Goal: Task Accomplishment & Management: Complete application form

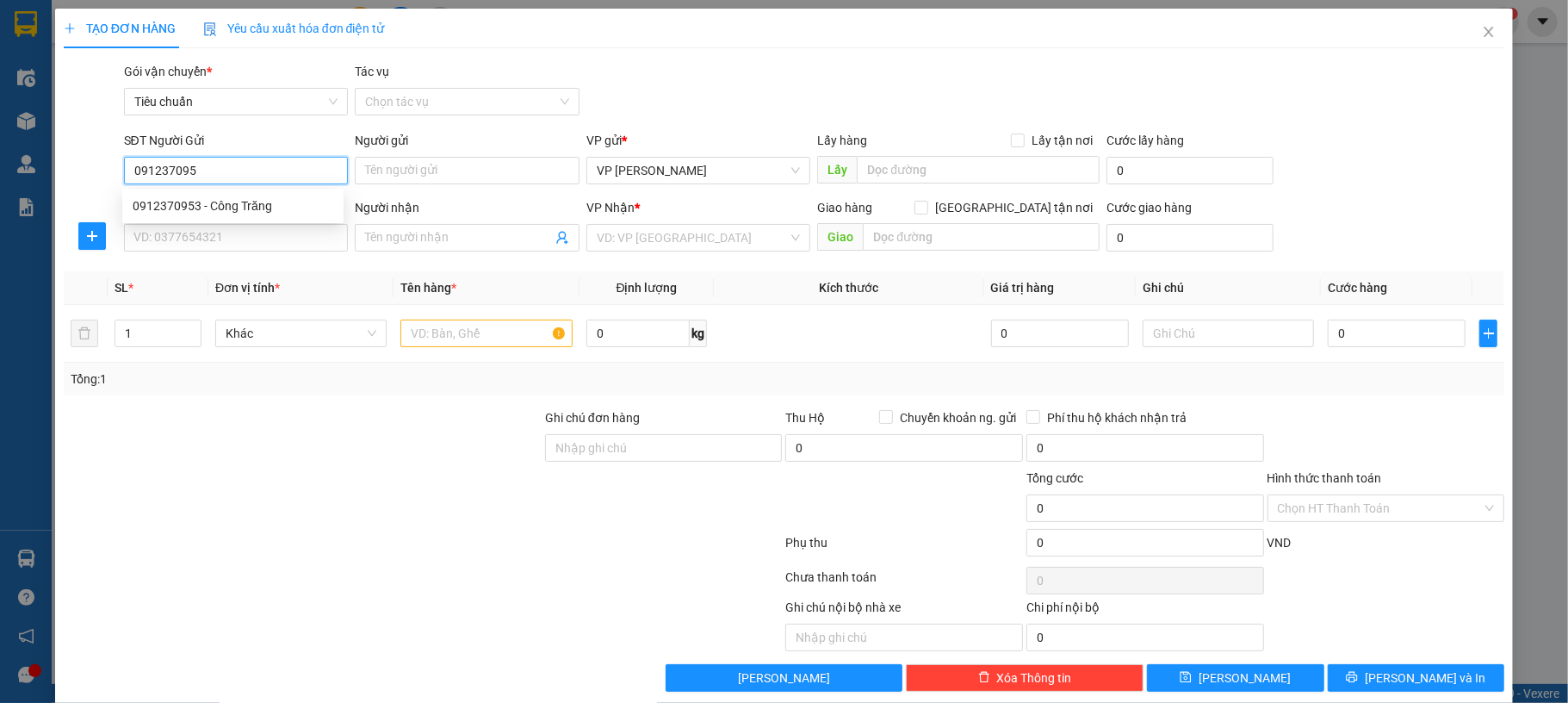
type input "0912370953"
click at [270, 200] on div "0912370953 - Công Trăng" at bounding box center [233, 205] width 200 height 19
type input "Công Trăng"
type input "0912370953"
click at [274, 236] on input "SĐT Người Nhận *" at bounding box center [235, 238] width 225 height 27
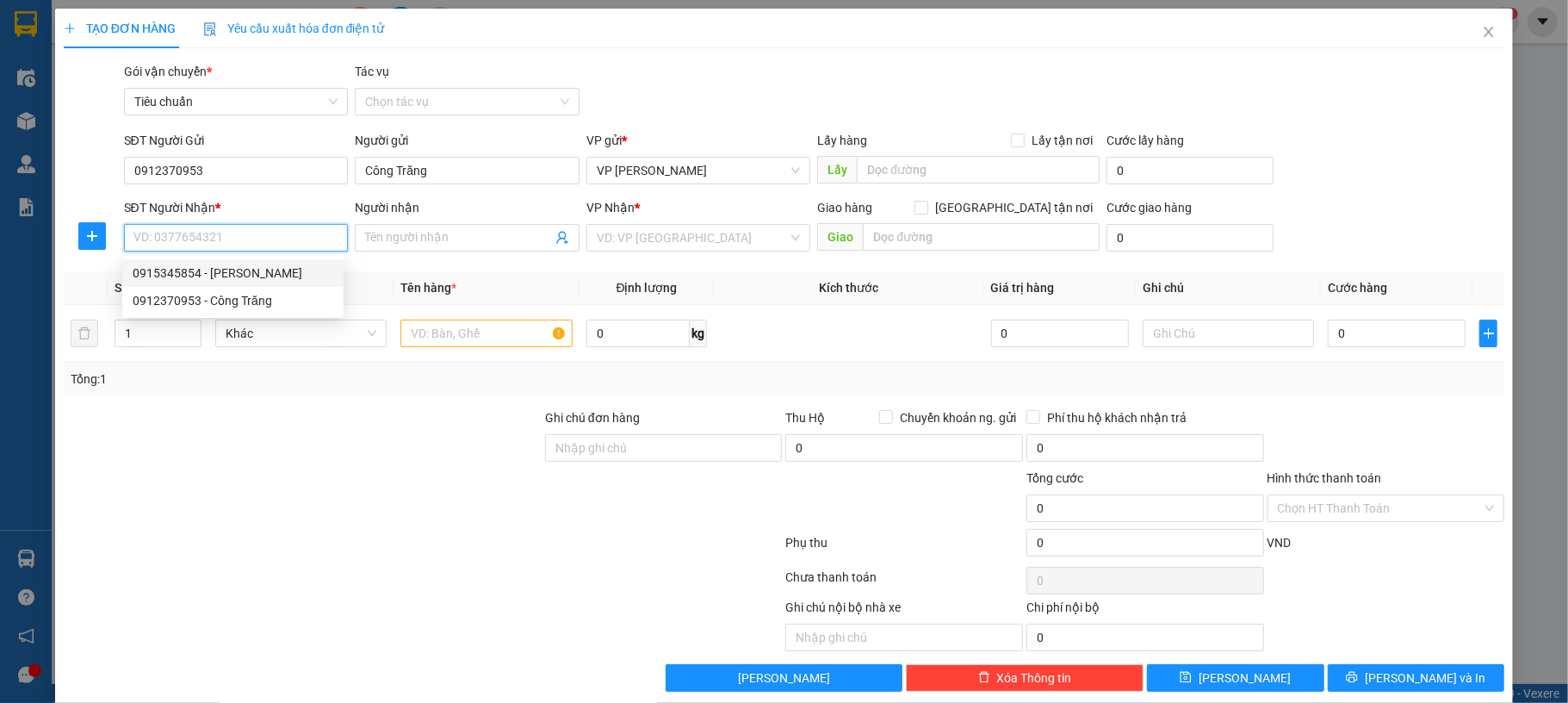
click at [249, 278] on div "0915345854 - [PERSON_NAME]" at bounding box center [233, 272] width 200 height 19
type input "0915345854"
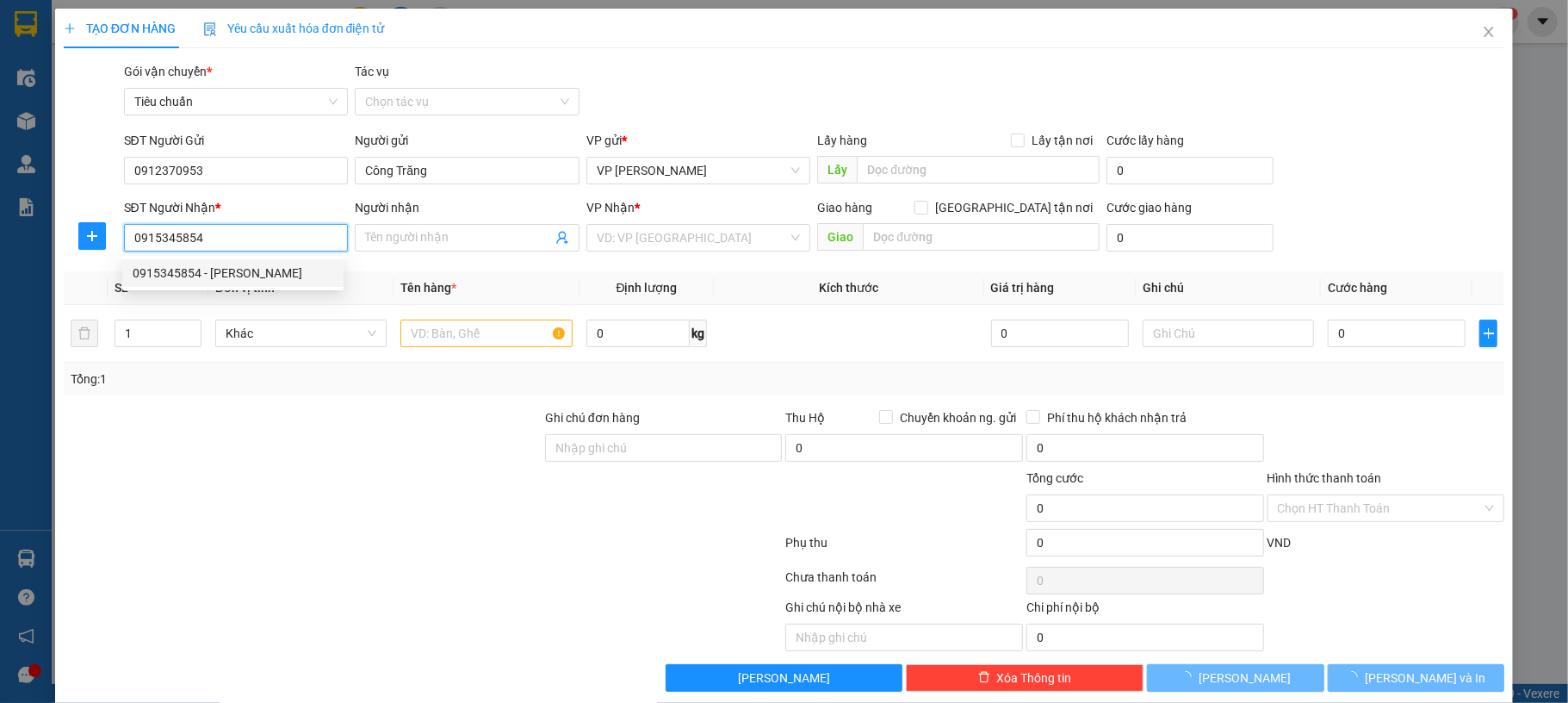
type input "anh Tuấn"
checkbox input "true"
type input "Bãi Cháy (khách chủ động gọi lấy hàng)"
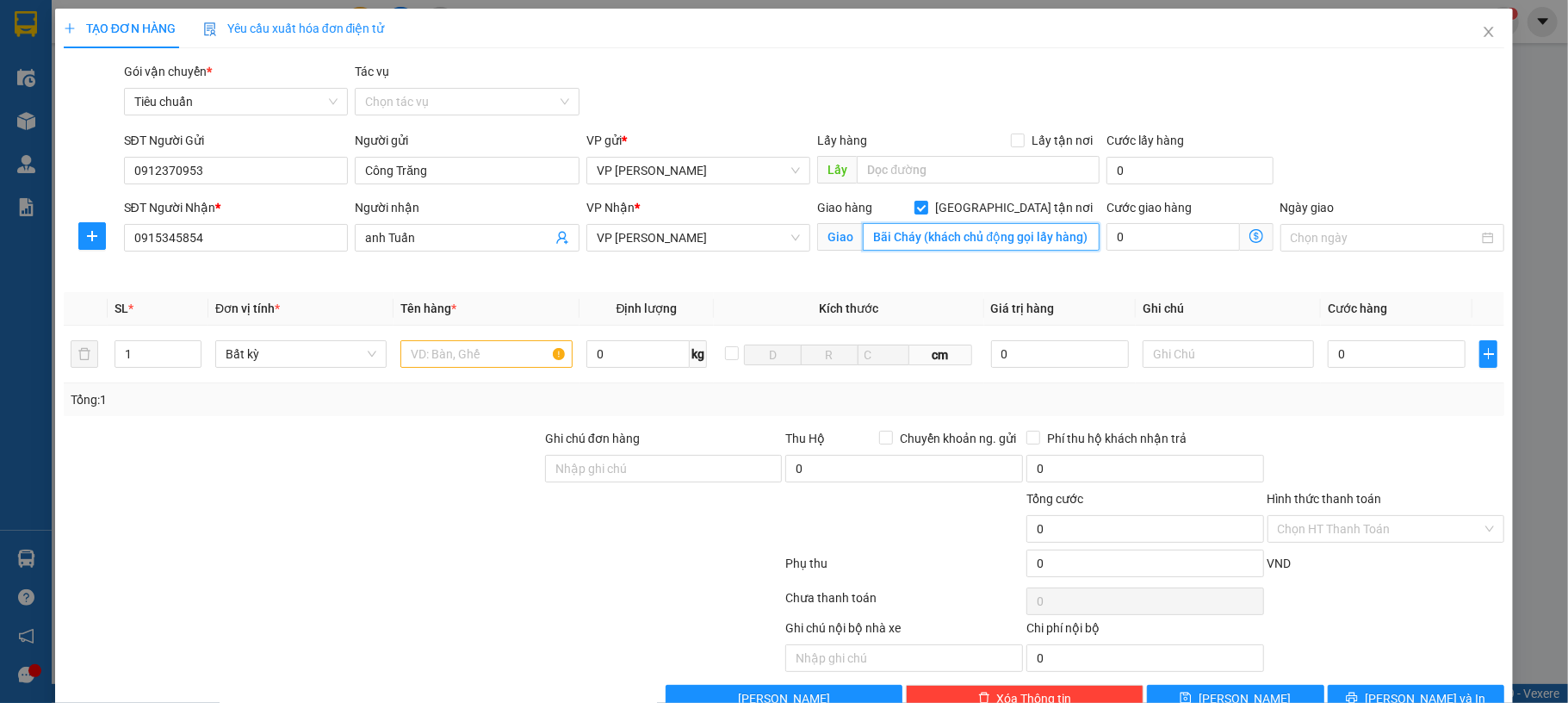
click at [985, 243] on input "Bãi Cháy (khách chủ động gọi lấy hàng)" at bounding box center [980, 237] width 236 height 27
click at [1011, 229] on input "Bãi Cháy (khách chủ động gọi lấy hàng)" at bounding box center [980, 237] width 236 height 27
click at [926, 210] on input "[GEOGRAPHIC_DATA] tận nơi" at bounding box center [920, 206] width 12 height 12
checkbox input "false"
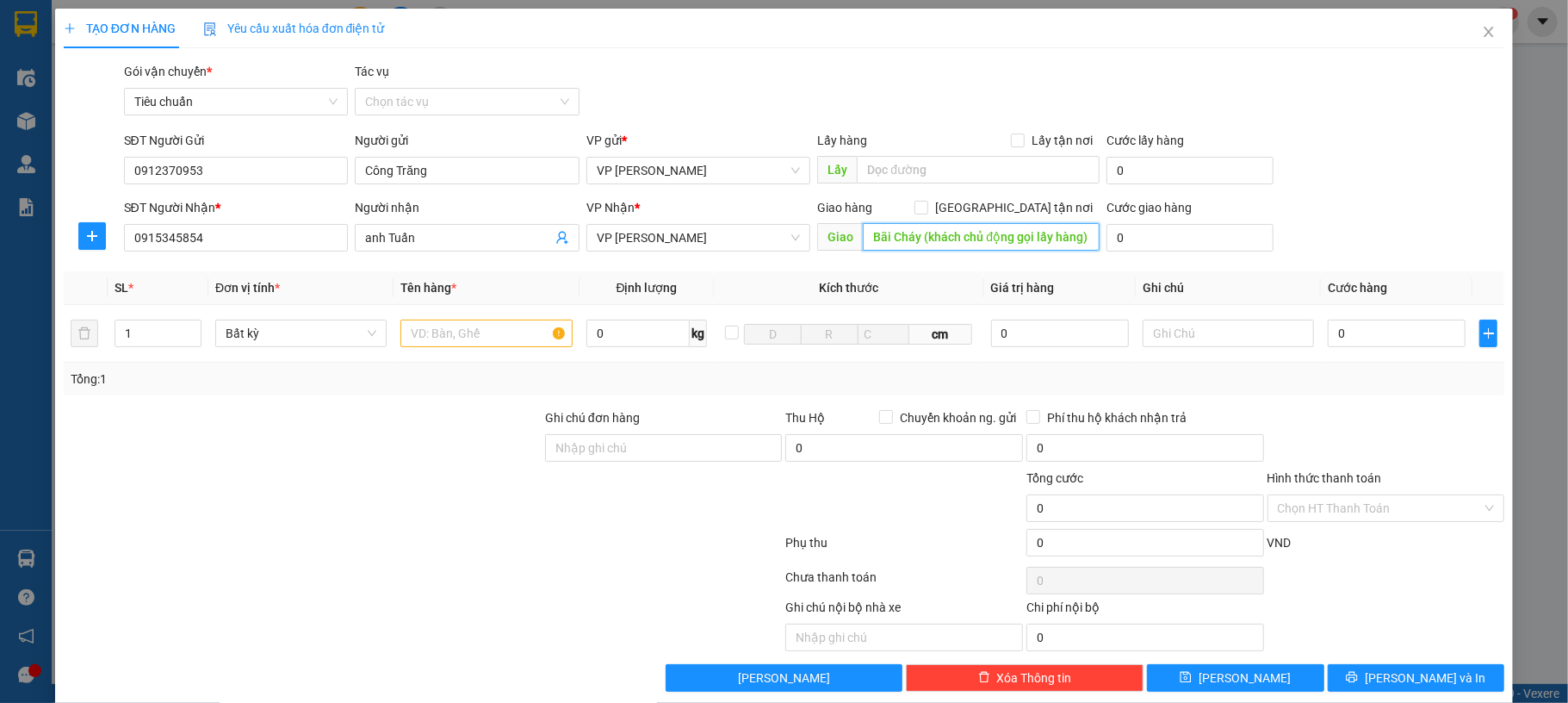
scroll to position [0, 0]
click at [1013, 232] on input "Bãi Cháy (khách chủ động gọi lấy hàng)" at bounding box center [980, 237] width 236 height 27
click at [491, 335] on input "text" at bounding box center [486, 334] width 172 height 27
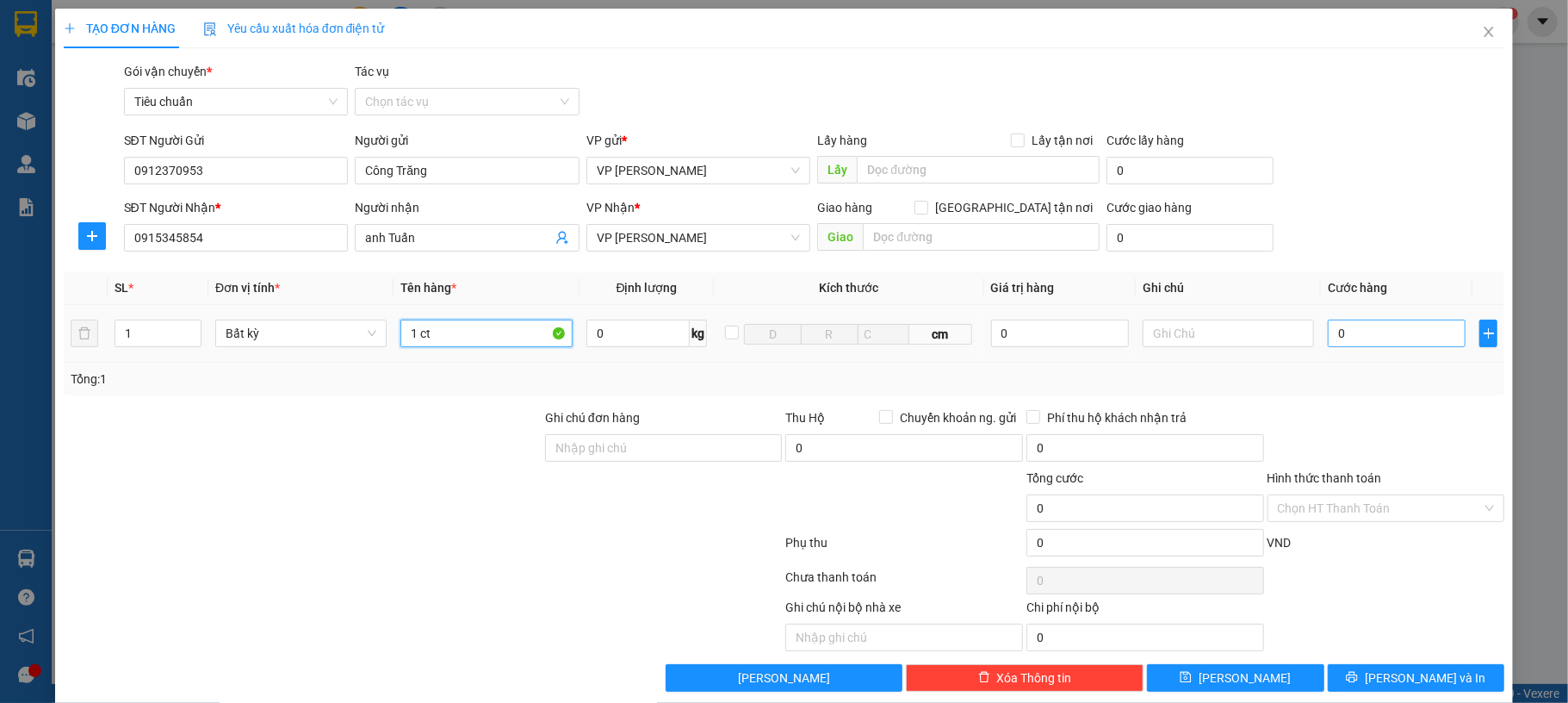
type input "1 ct"
click at [1341, 342] on input "0" at bounding box center [1396, 334] width 137 height 27
type input "60"
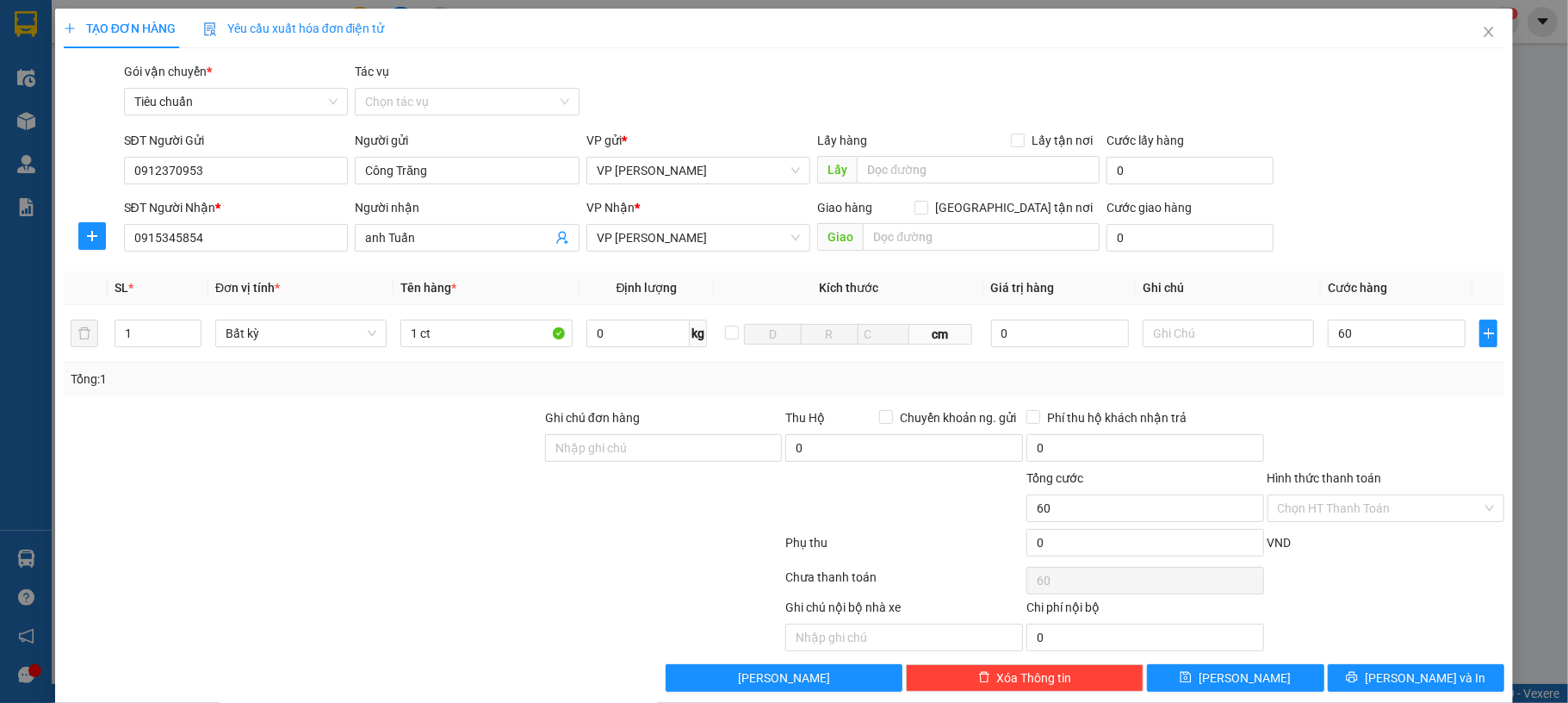
type input "60.000"
click at [1378, 214] on div "SĐT Người Nhận * 0915345854 Người nhận anh Tuấn VP Nhận * VP Hạ Long Giao hàng …" at bounding box center [814, 228] width 1387 height 60
click at [1350, 682] on button "[PERSON_NAME] và In" at bounding box center [1416, 677] width 178 height 27
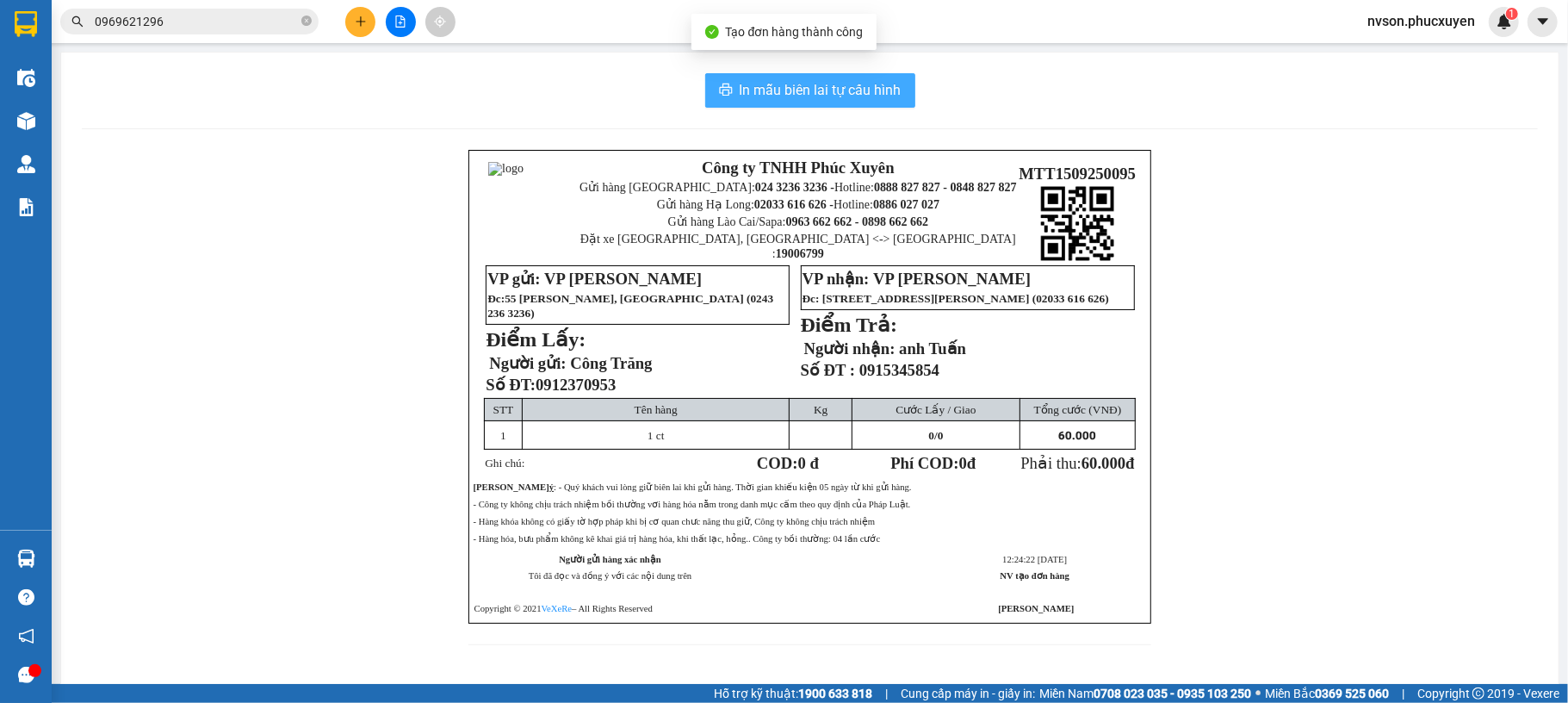
click at [721, 87] on icon "printer" at bounding box center [726, 89] width 14 height 14
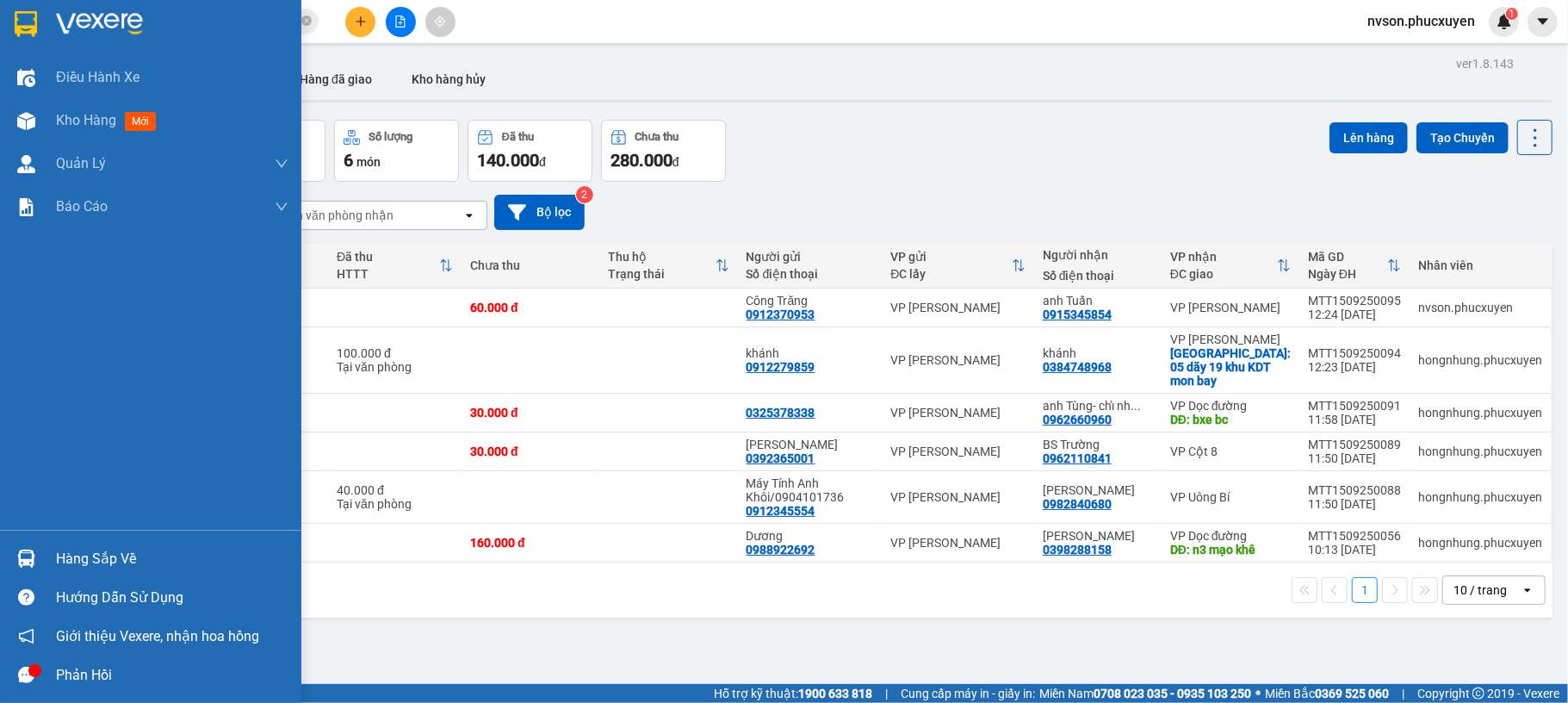
click at [12, 546] on div at bounding box center [26, 559] width 30 height 30
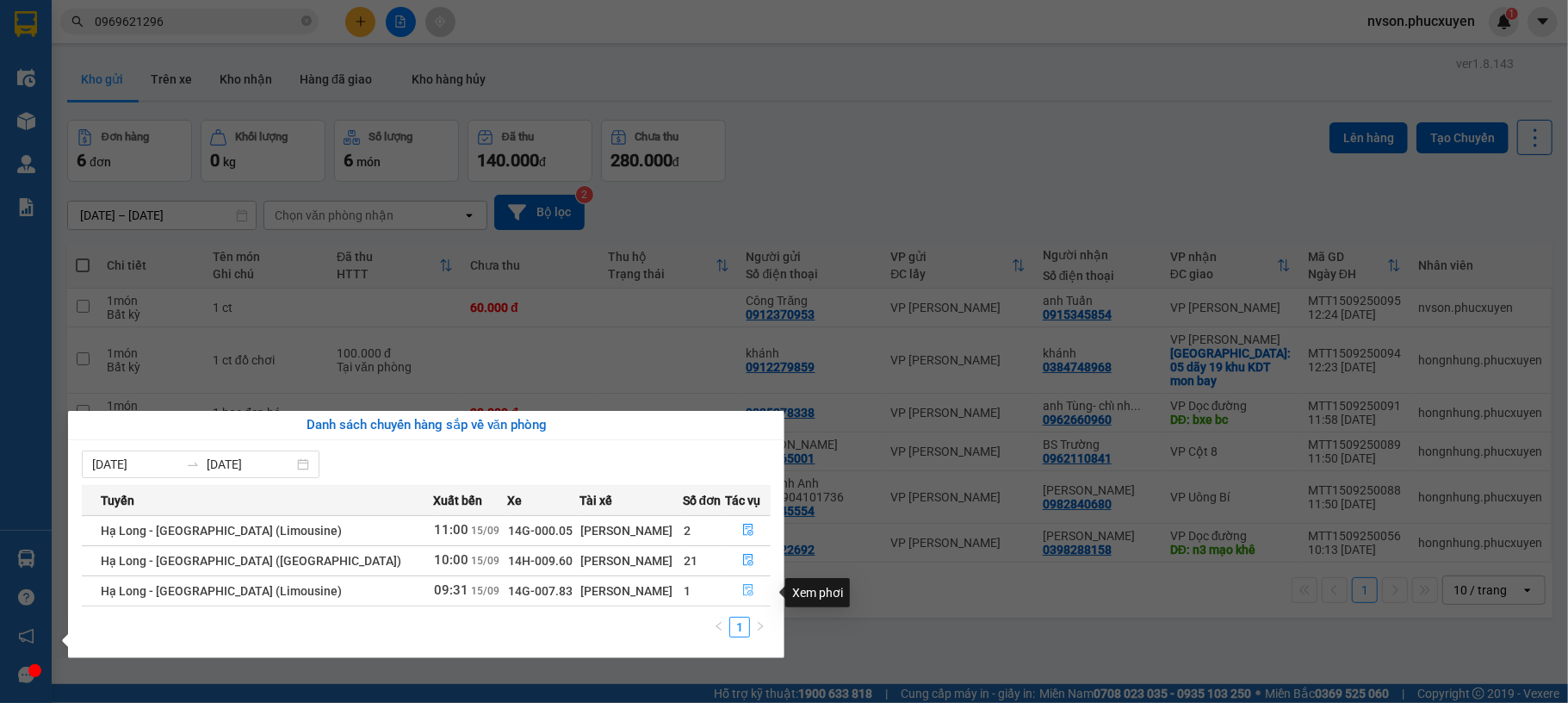
click at [731, 589] on button "button" at bounding box center [749, 591] width 44 height 27
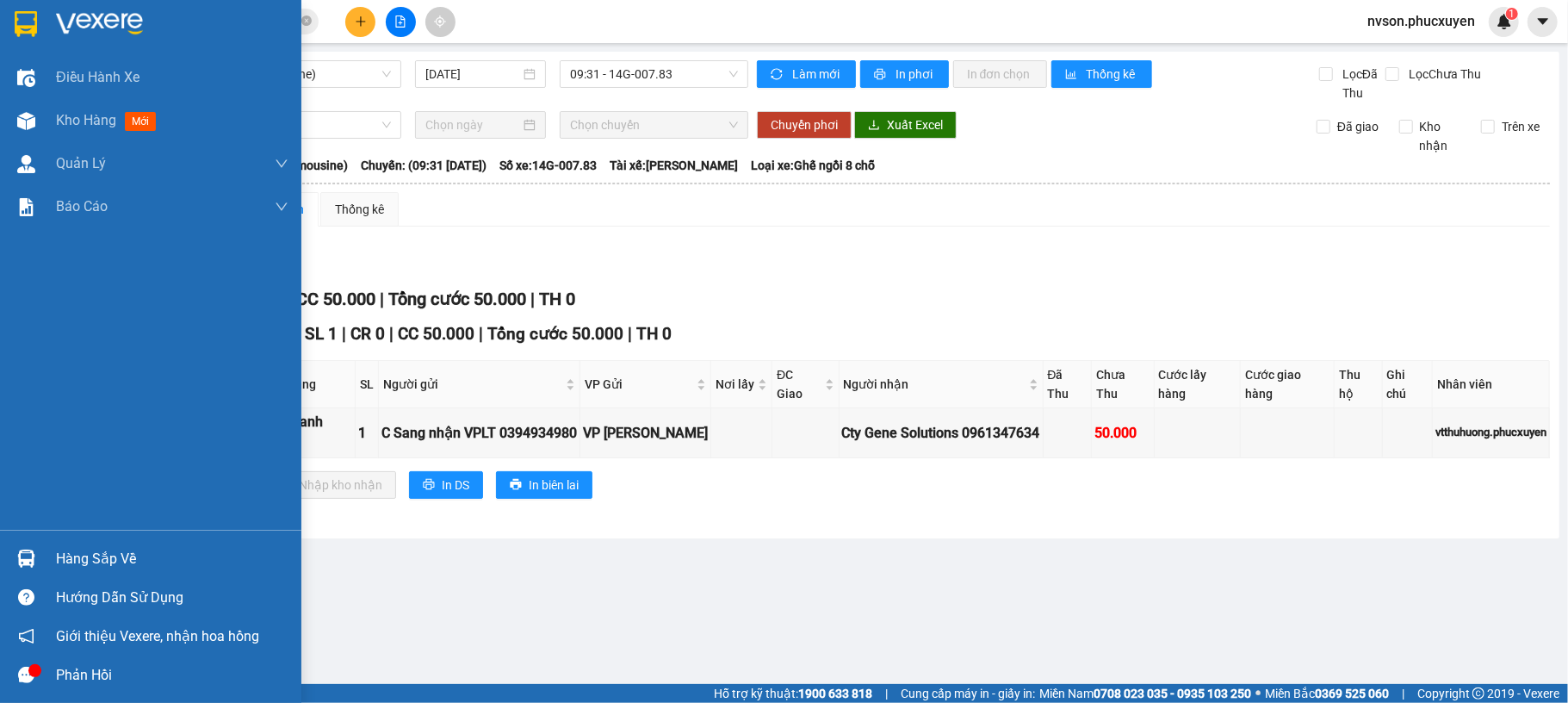
click at [34, 559] on img at bounding box center [26, 559] width 18 height 18
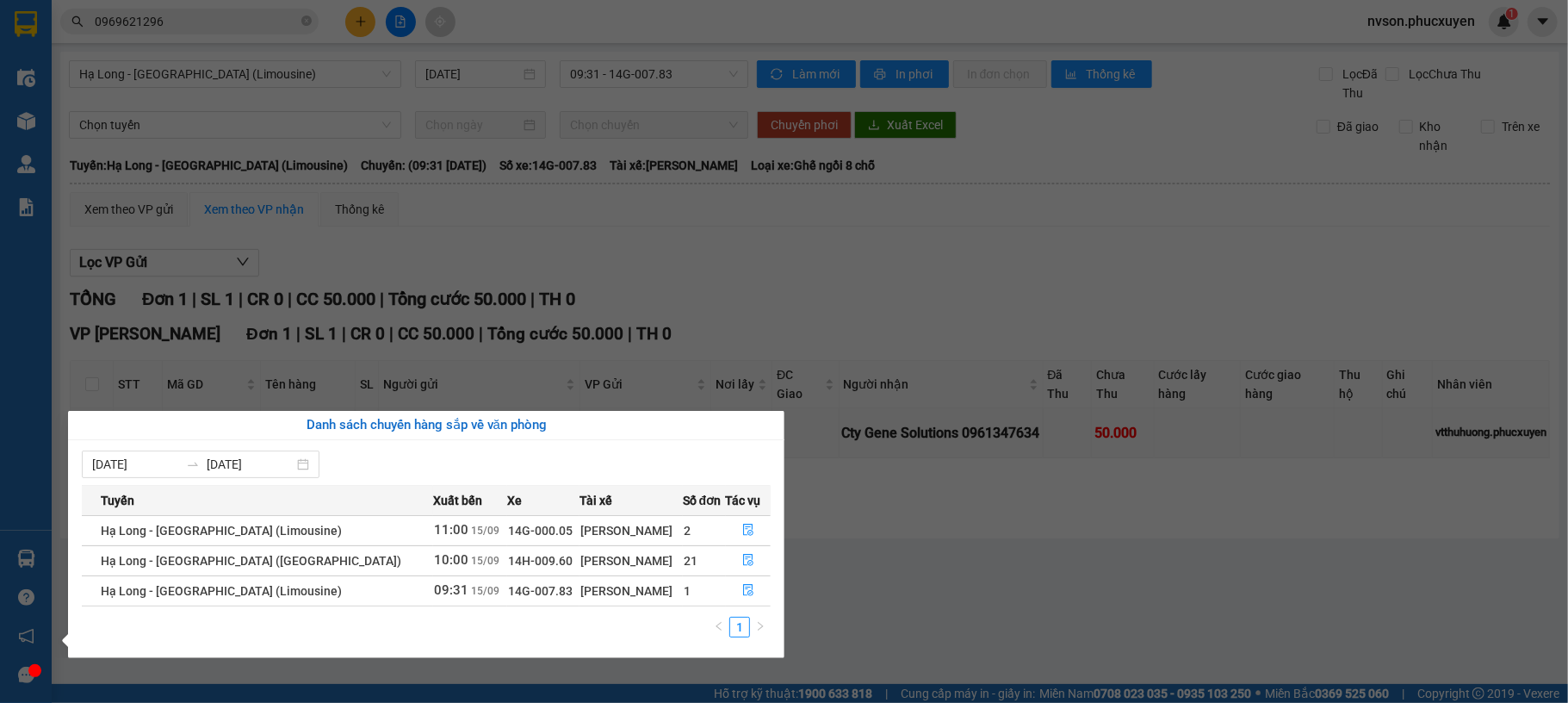
click at [865, 297] on section "Kết quả tìm kiếm ( 7 ) Bộ lọc Mã ĐH Trạng thái Món hàng Thu hộ Tổng cước Chưa c…" at bounding box center [784, 352] width 1568 height 703
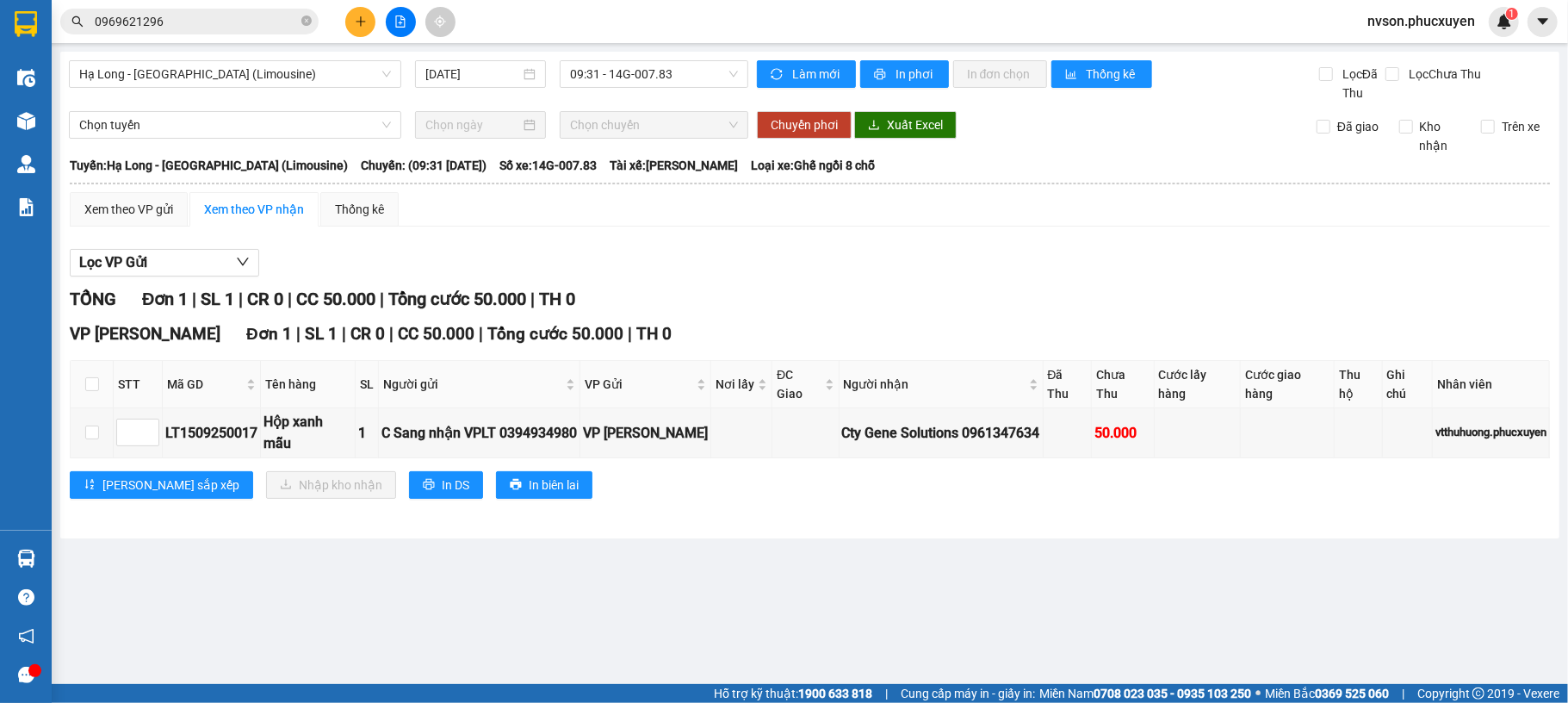
click at [352, 25] on button at bounding box center [360, 22] width 30 height 30
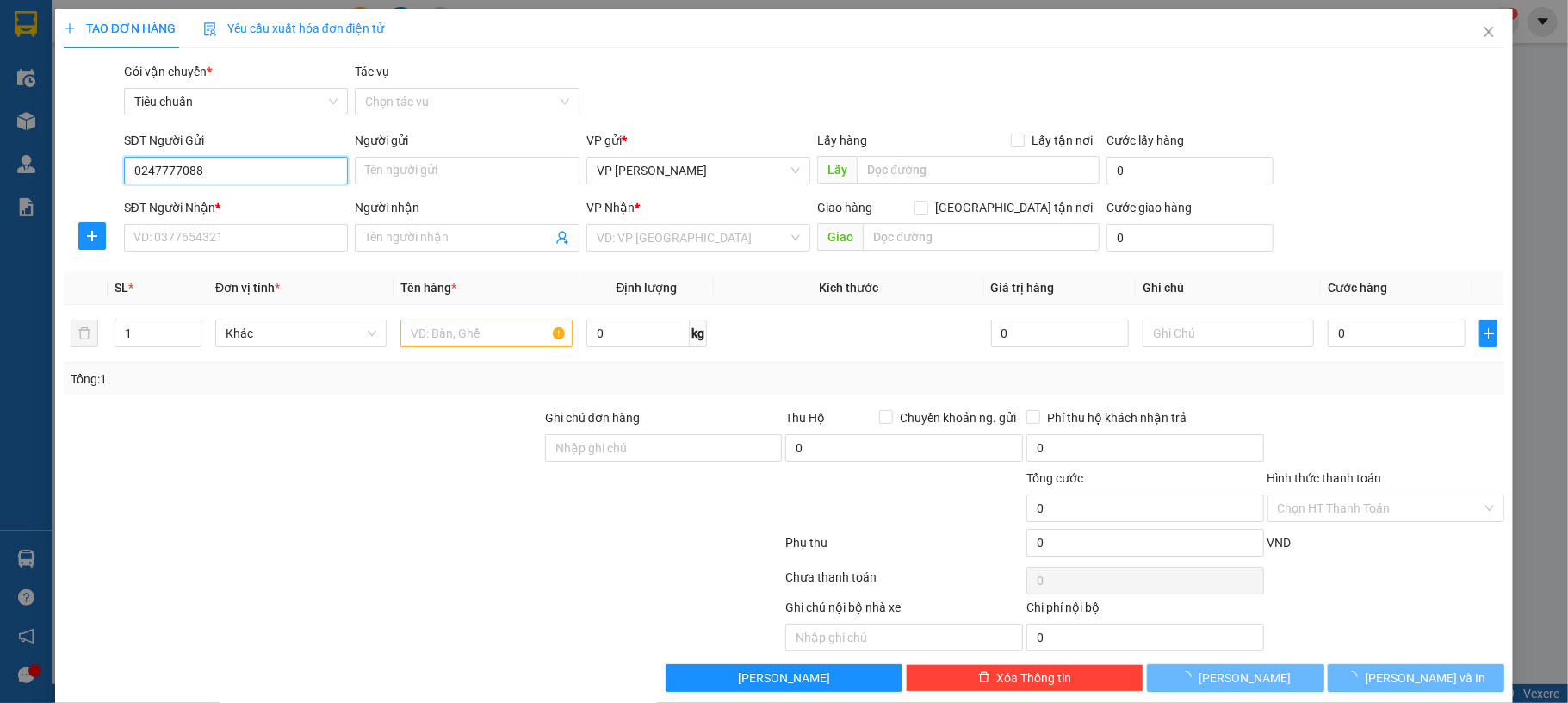
type input "02477770888"
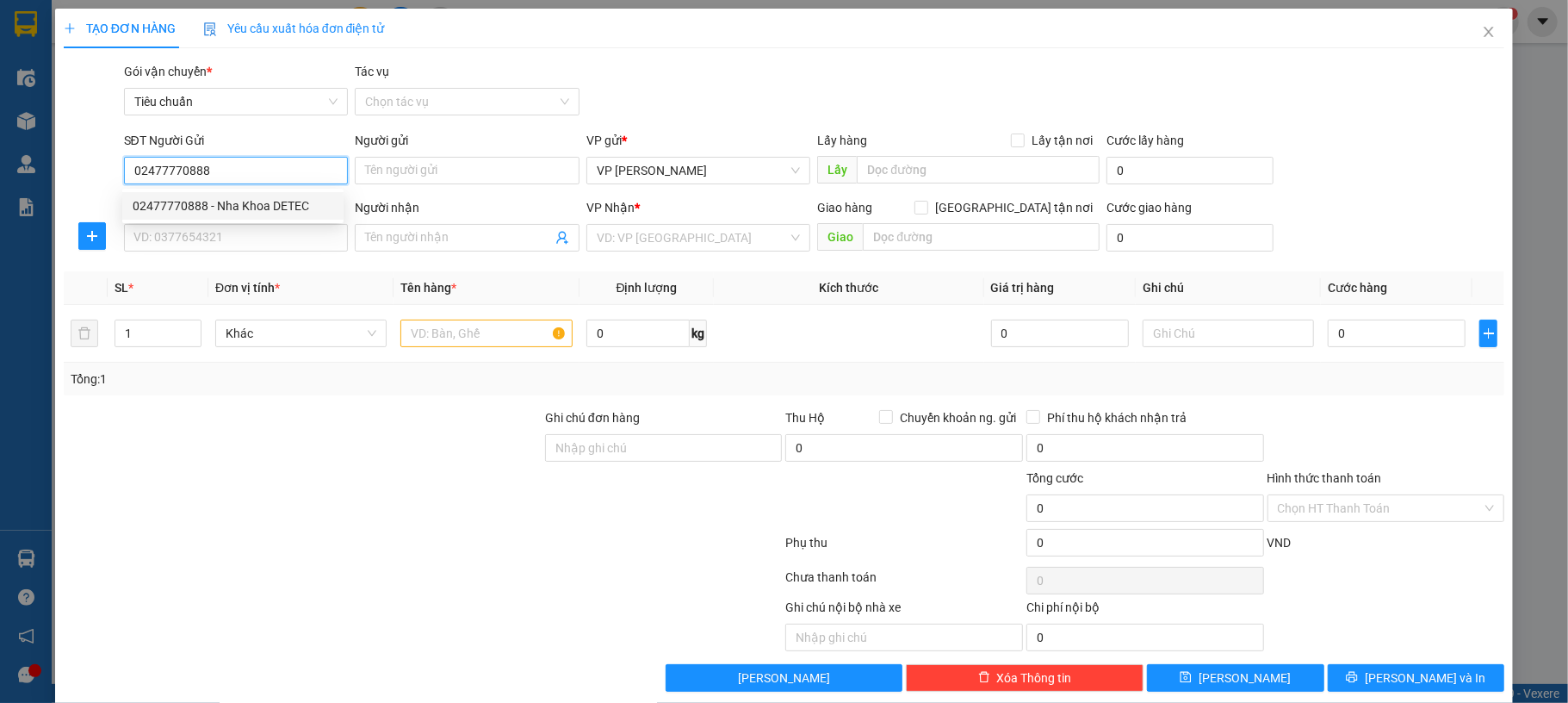
click at [274, 171] on input "02477770888" at bounding box center [235, 171] width 225 height 27
click at [263, 208] on div "02477770888 - Nha Khoa DETEC" at bounding box center [233, 205] width 200 height 19
type input "Nha Khoa DETEC"
type input "02477770888"
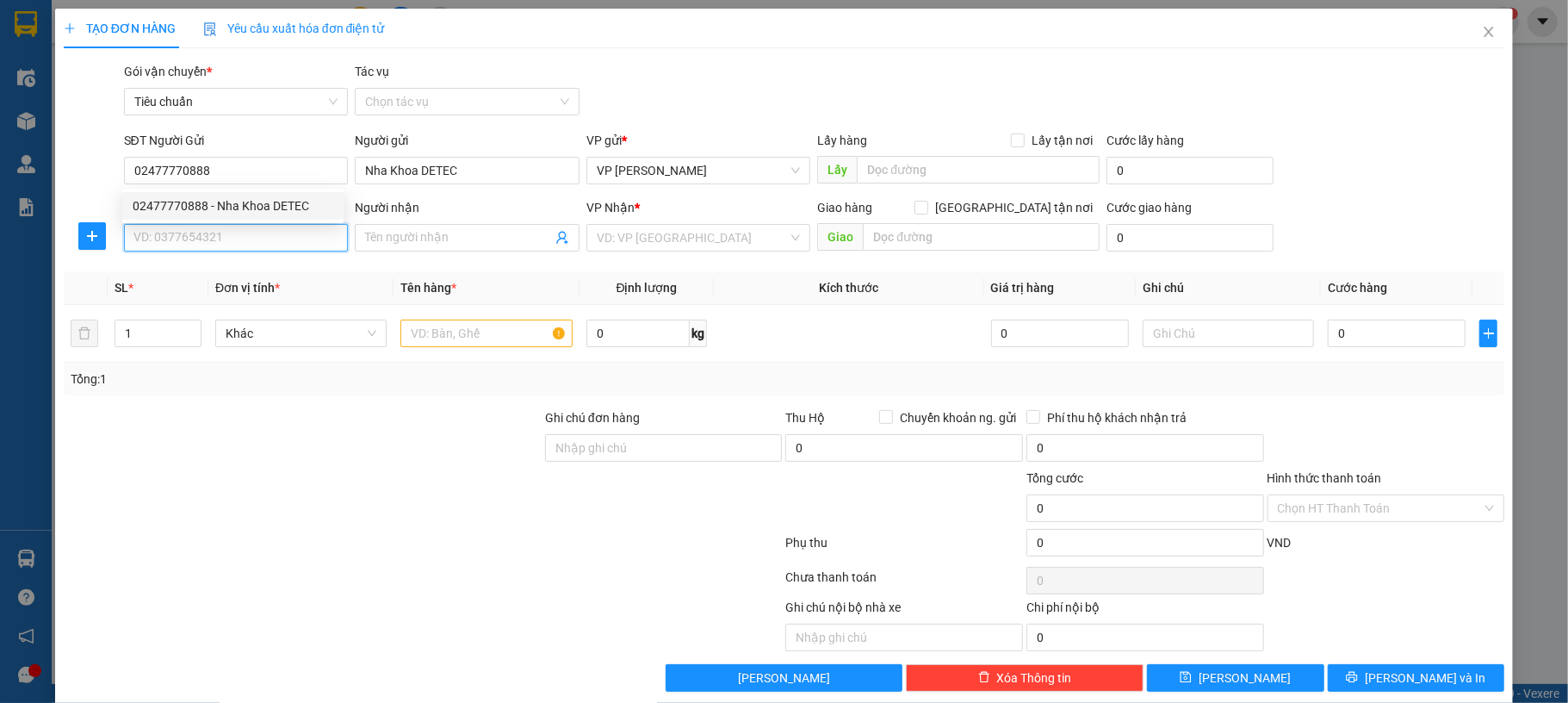
click at [265, 243] on input "SĐT Người Nhận *" at bounding box center [235, 238] width 225 height 27
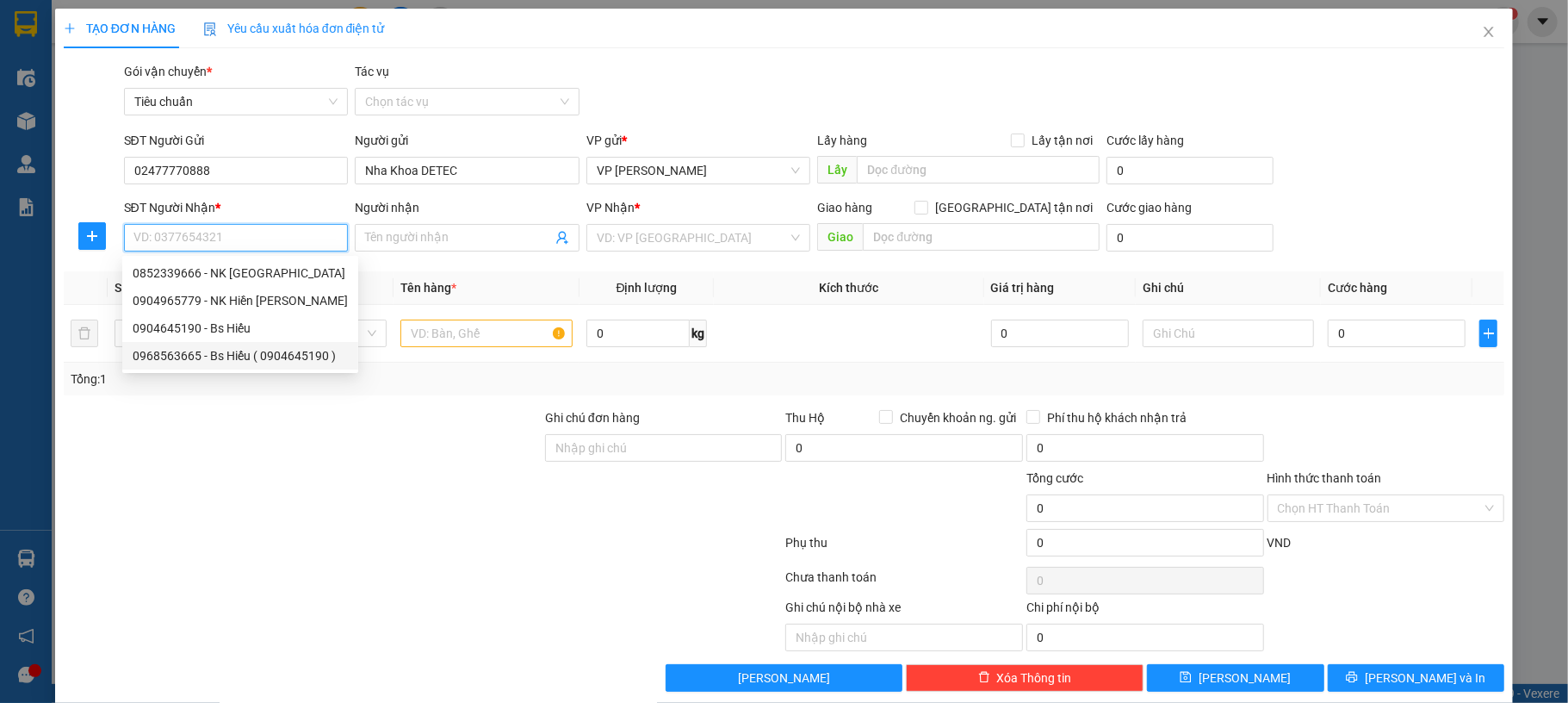
click at [258, 353] on div "0968563665 - Bs Hiếu ( 0904645190 )" at bounding box center [239, 355] width 215 height 19
type input "0968563665"
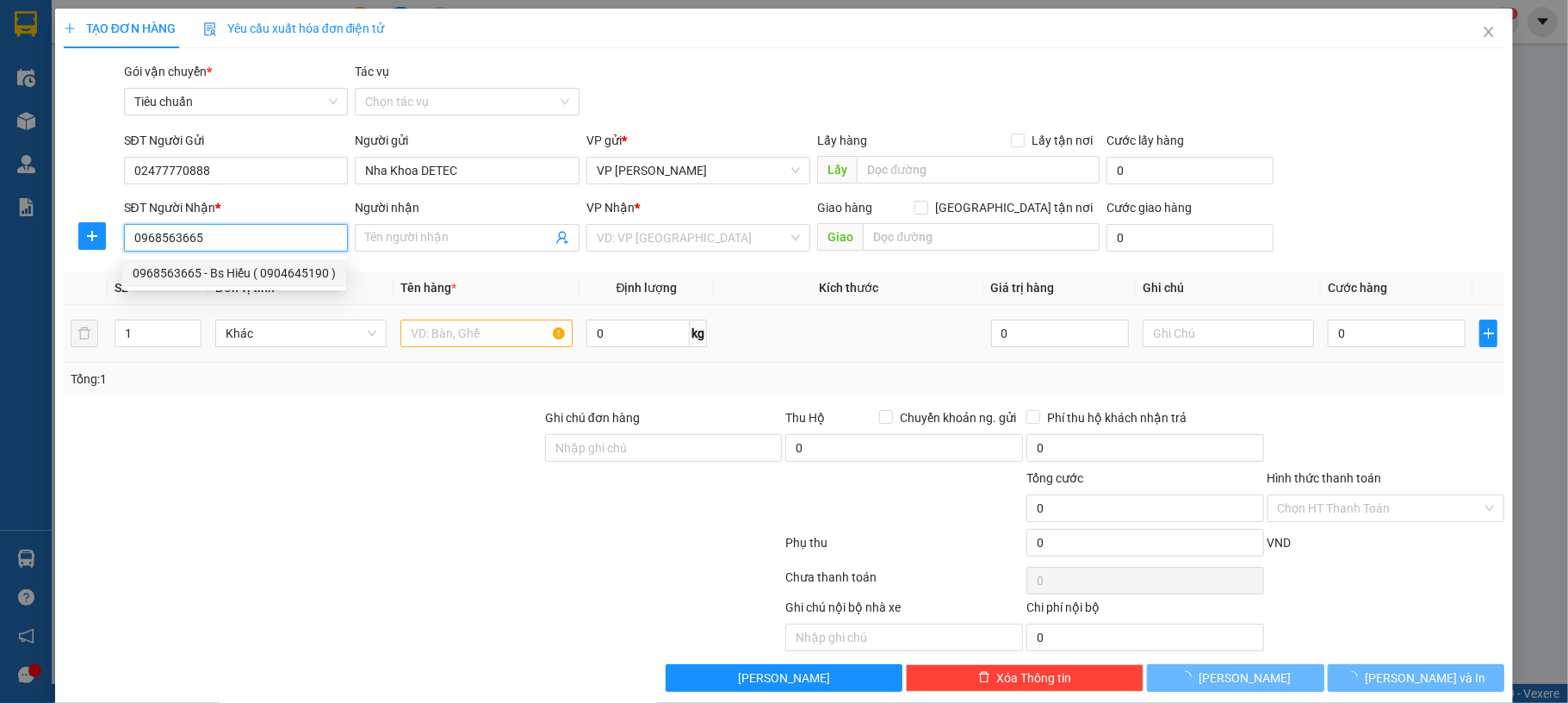
type input "Bs Hiếu ( 0904645190 )"
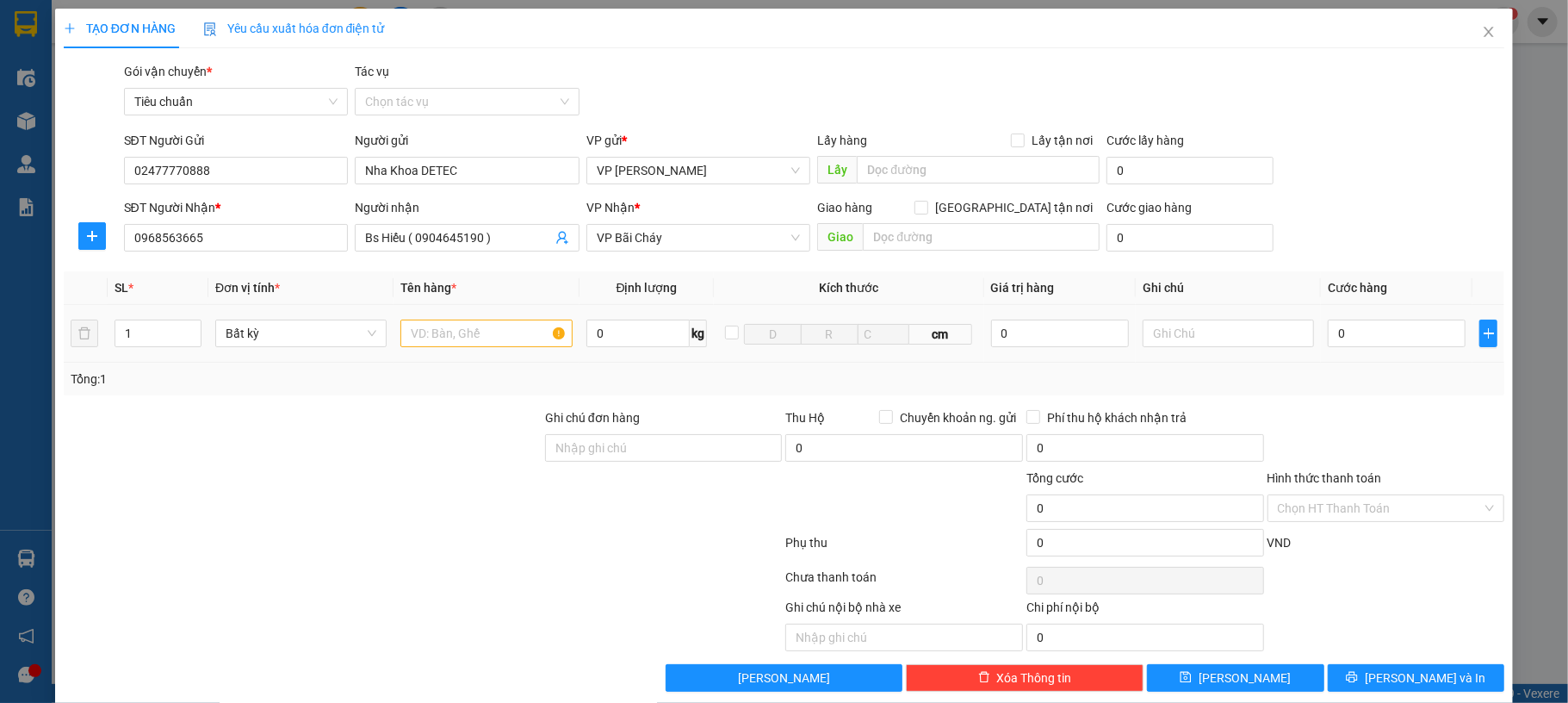
click at [452, 319] on div at bounding box center [486, 333] width 172 height 34
click at [443, 326] on input "text" at bounding box center [486, 334] width 172 height 27
type input "1 mẫu"
click at [1371, 338] on input "0" at bounding box center [1396, 334] width 137 height 27
type input "30"
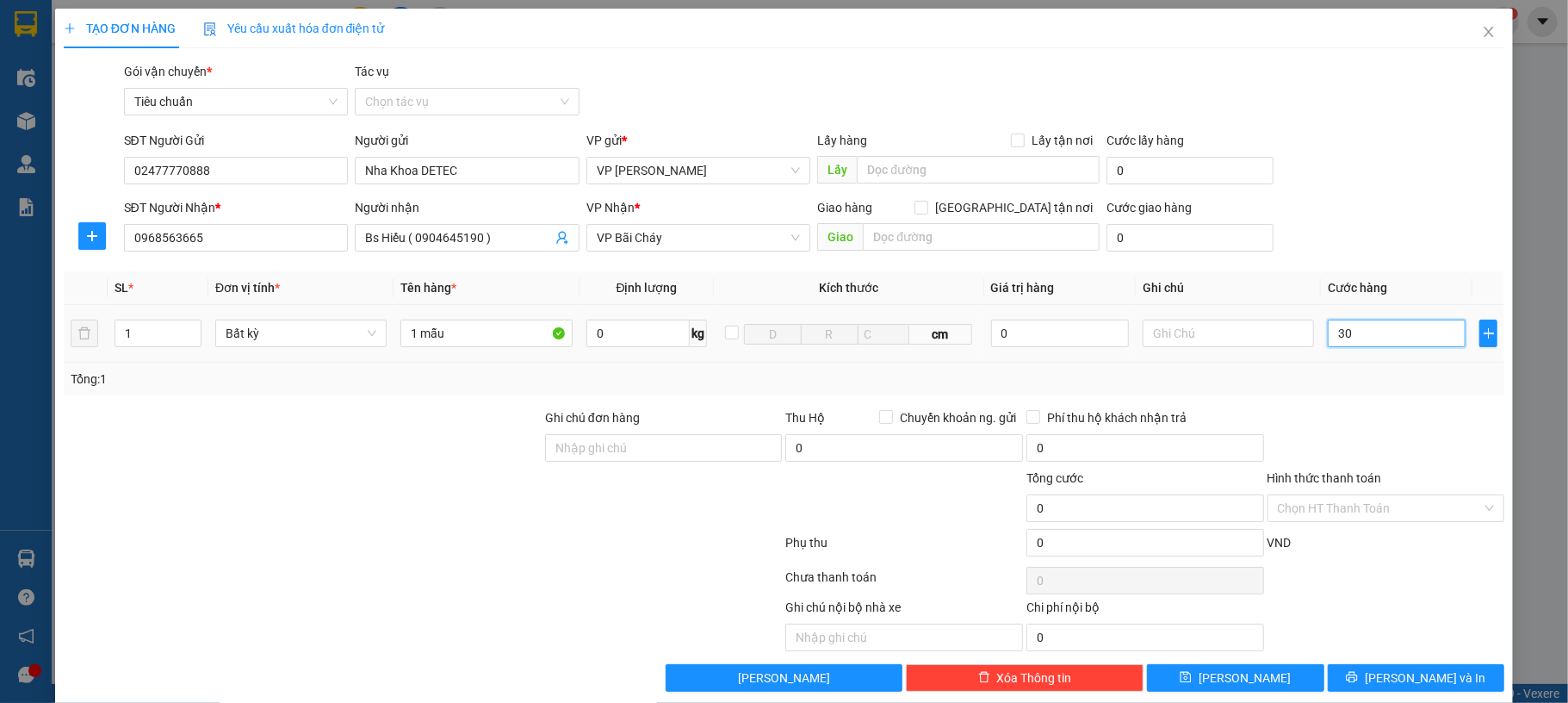
type input "30"
click at [1460, 207] on div "SĐT Người Nhận * 0968563665 Người nhận Bs Hiếu ( 0904645190 ) VP Nhận * VP Bãi …" at bounding box center [814, 228] width 1387 height 60
type input "30.000"
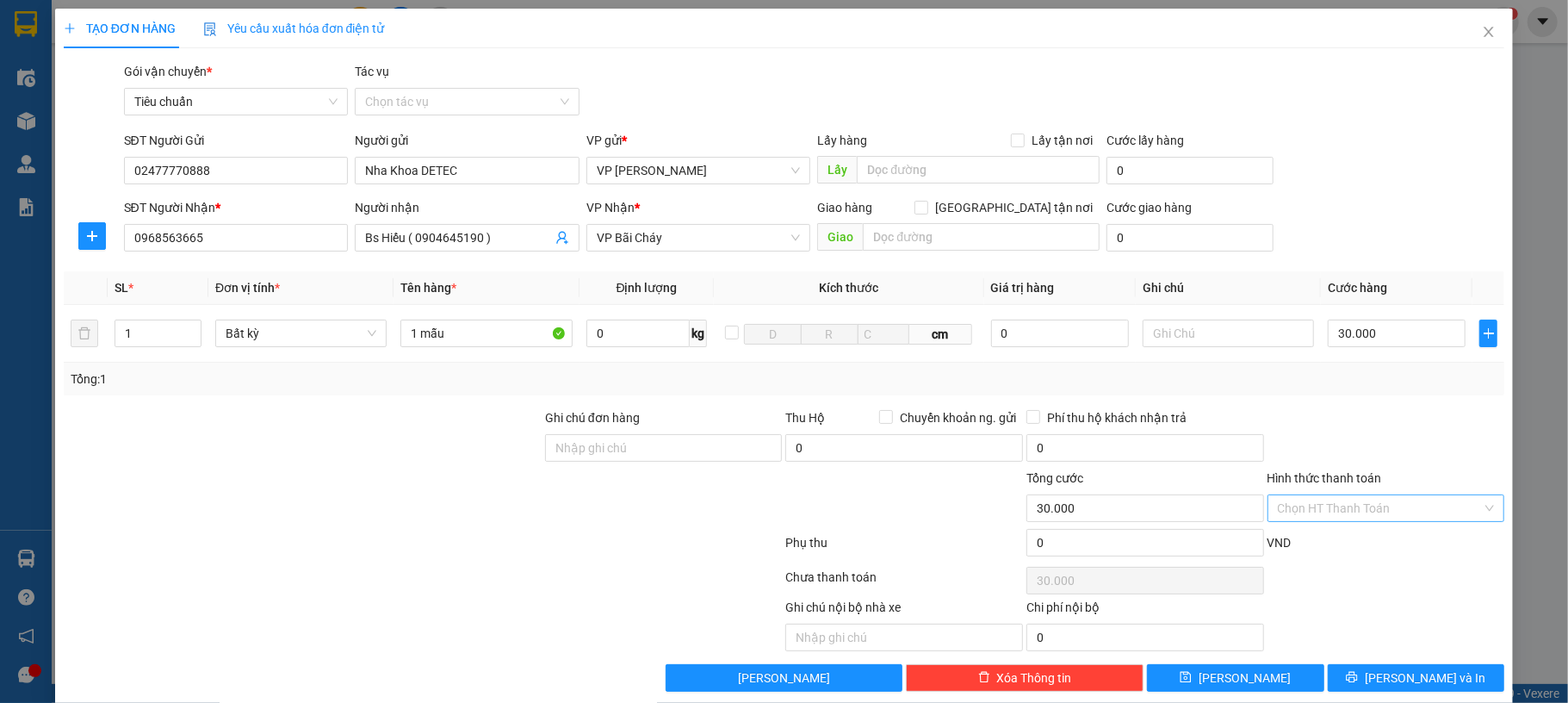
click at [1350, 517] on input "Hình thức thanh toán" at bounding box center [1380, 508] width 205 height 26
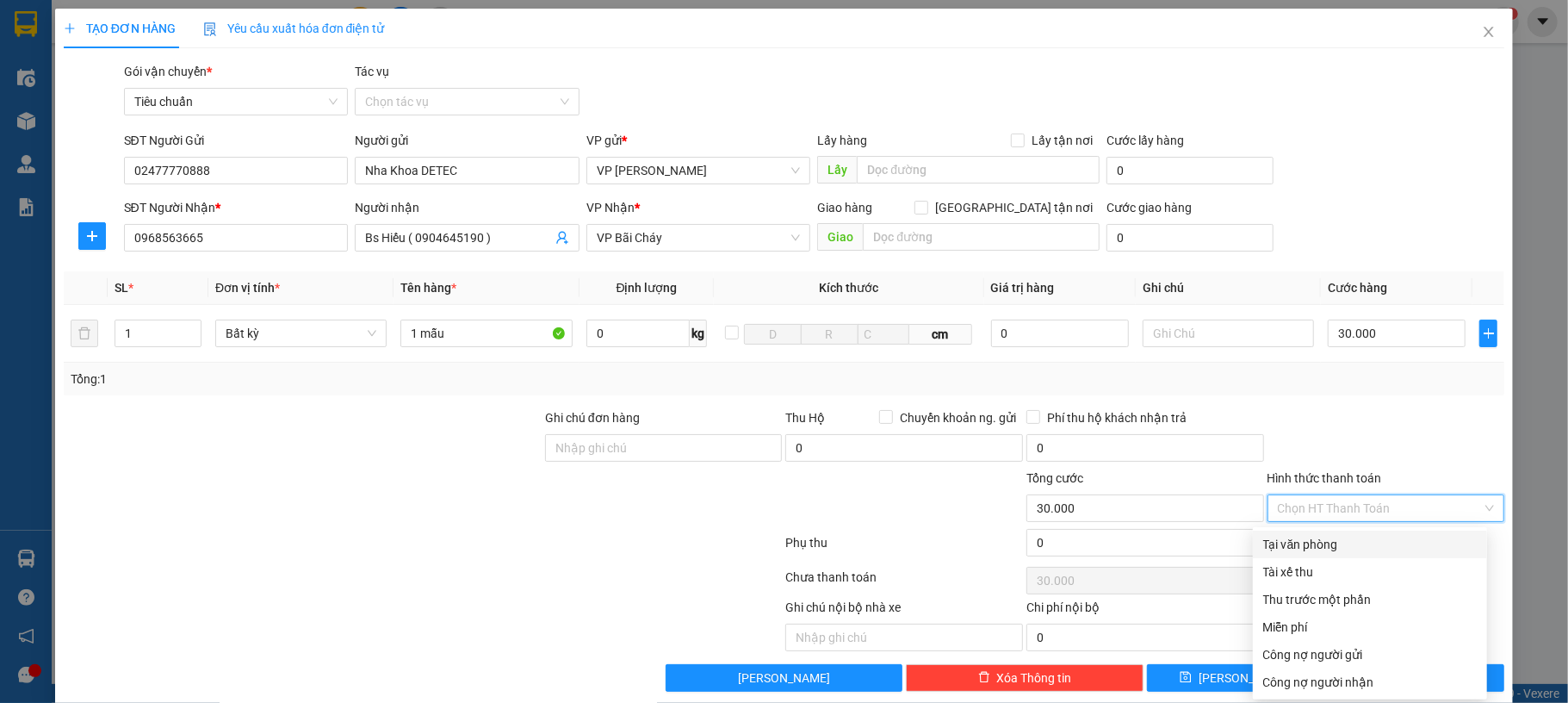
click at [1310, 552] on div "Tại văn phòng" at bounding box center [1370, 544] width 214 height 19
type input "0"
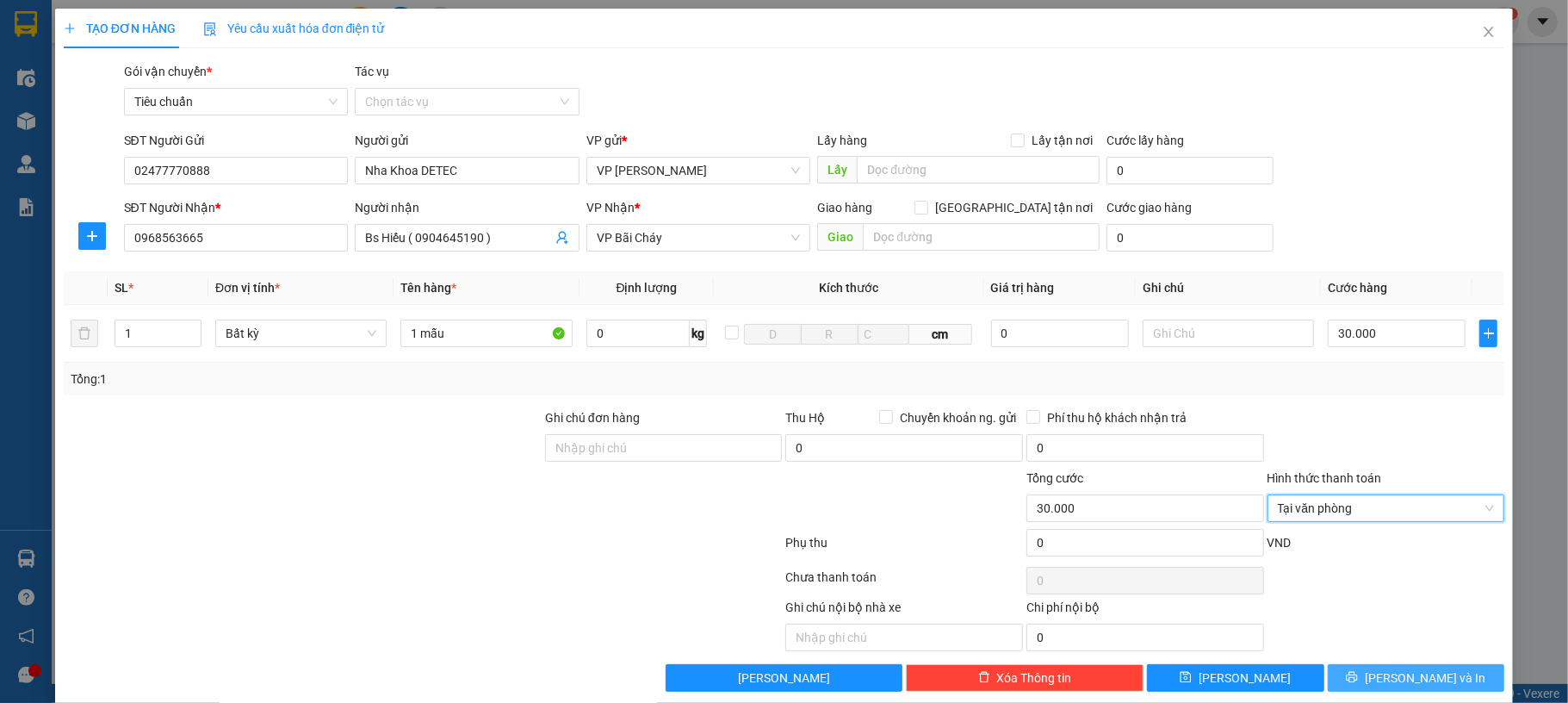
click at [1409, 669] on span "[PERSON_NAME] và In" at bounding box center [1425, 677] width 121 height 19
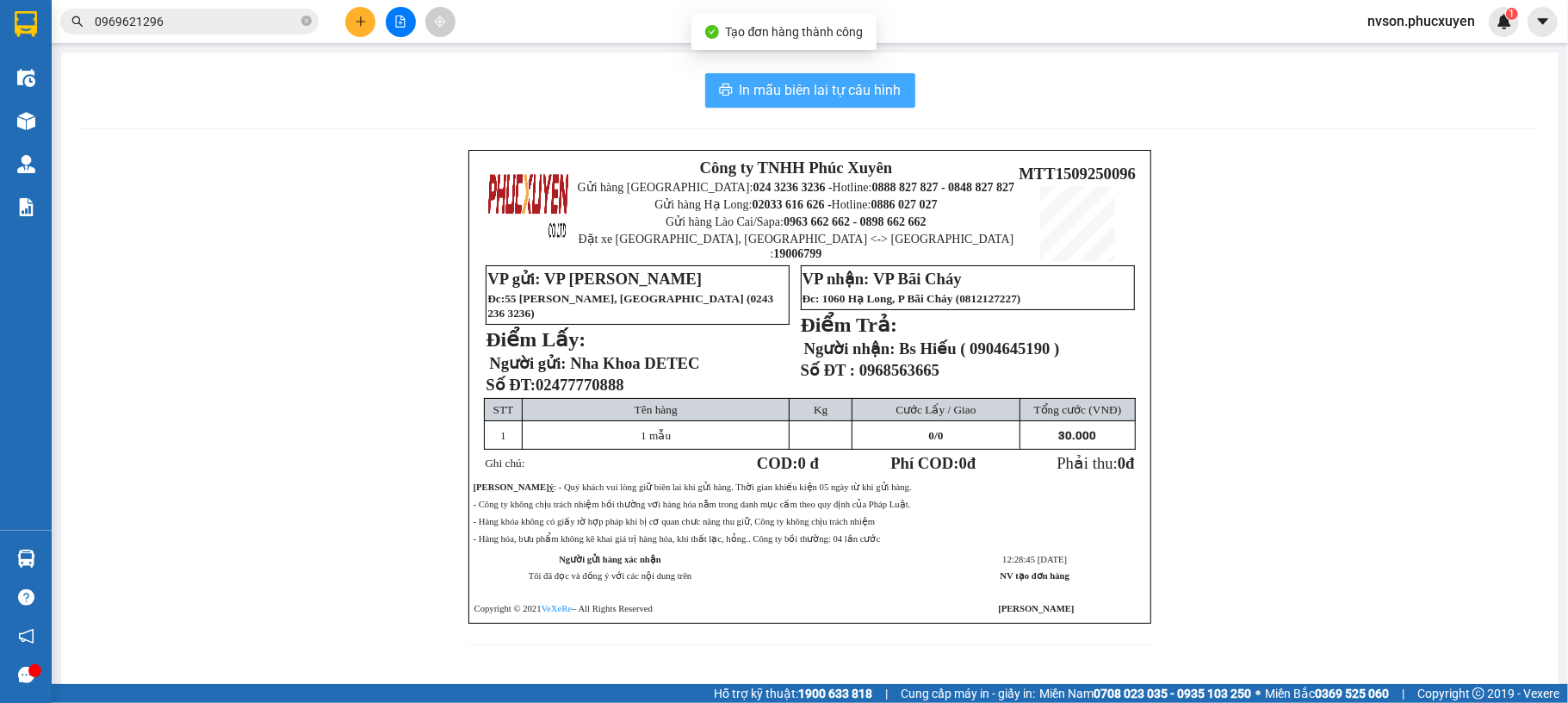
click at [830, 96] on span "In mẫu biên lai tự cấu hình" at bounding box center [820, 90] width 162 height 22
